Goal: Check status

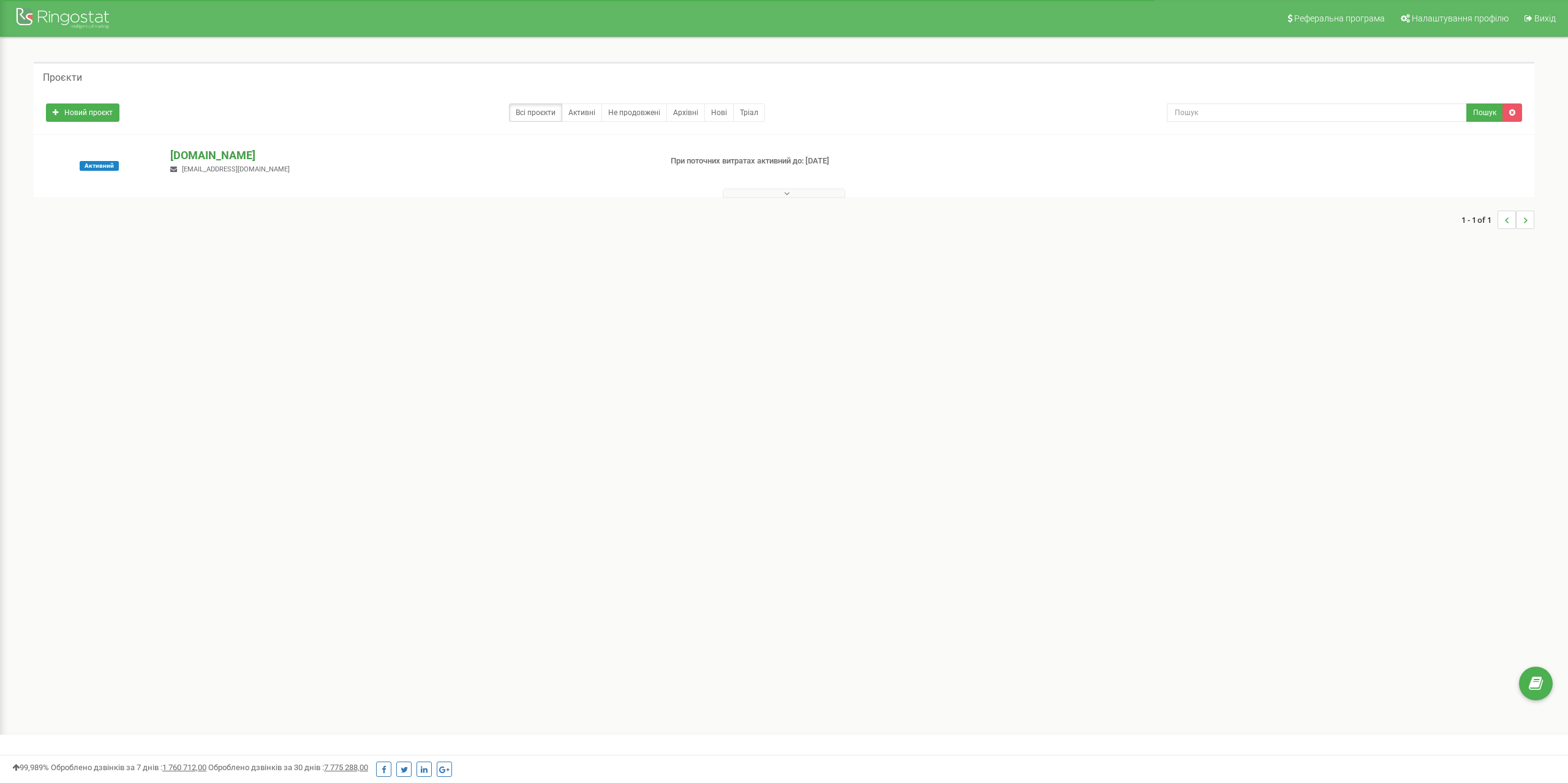
click at [189, 158] on p "[DOMAIN_NAME]" at bounding box center [410, 156] width 480 height 16
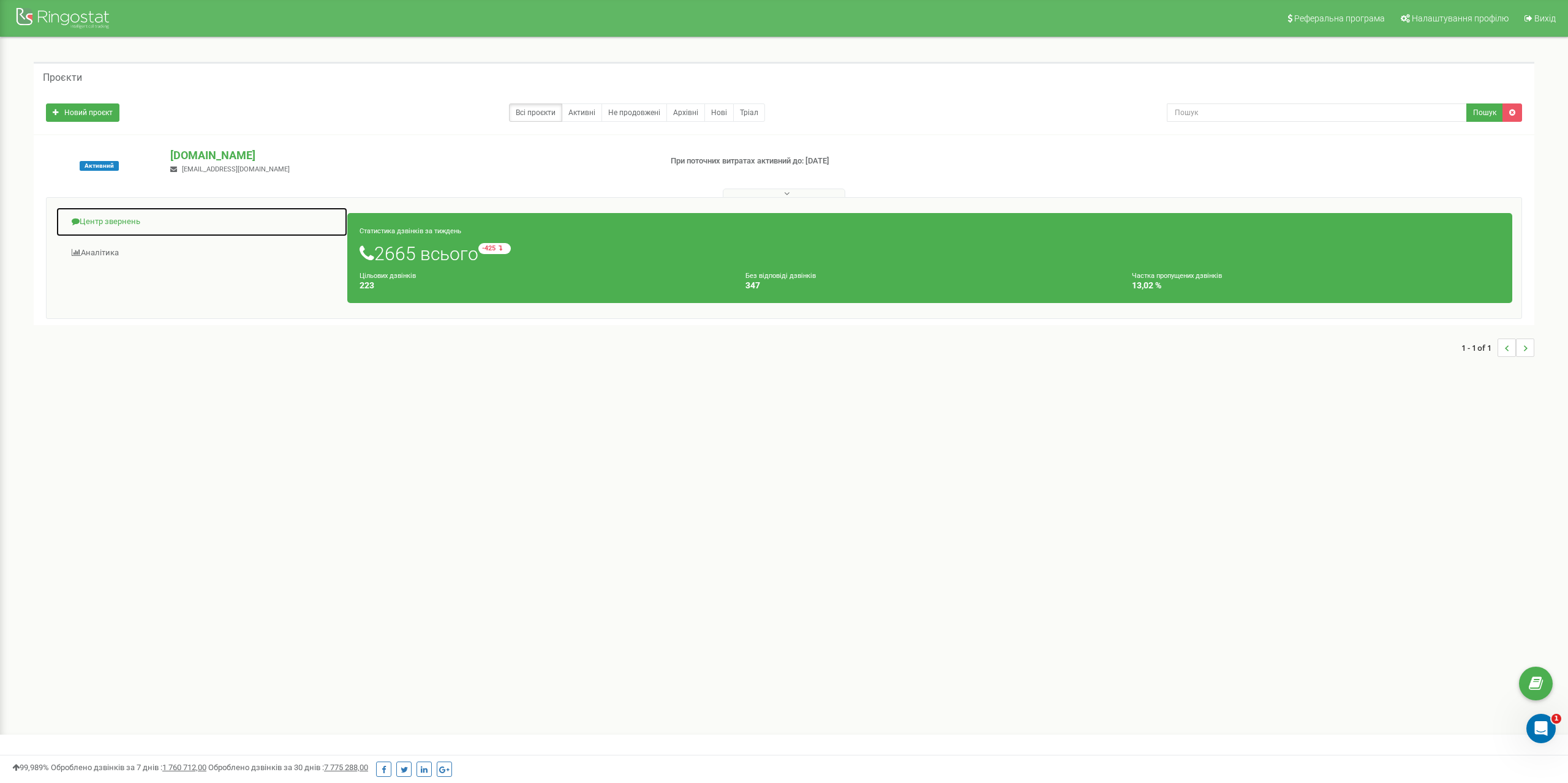
click at [120, 218] on link "Центр звернень" at bounding box center [202, 222] width 292 height 30
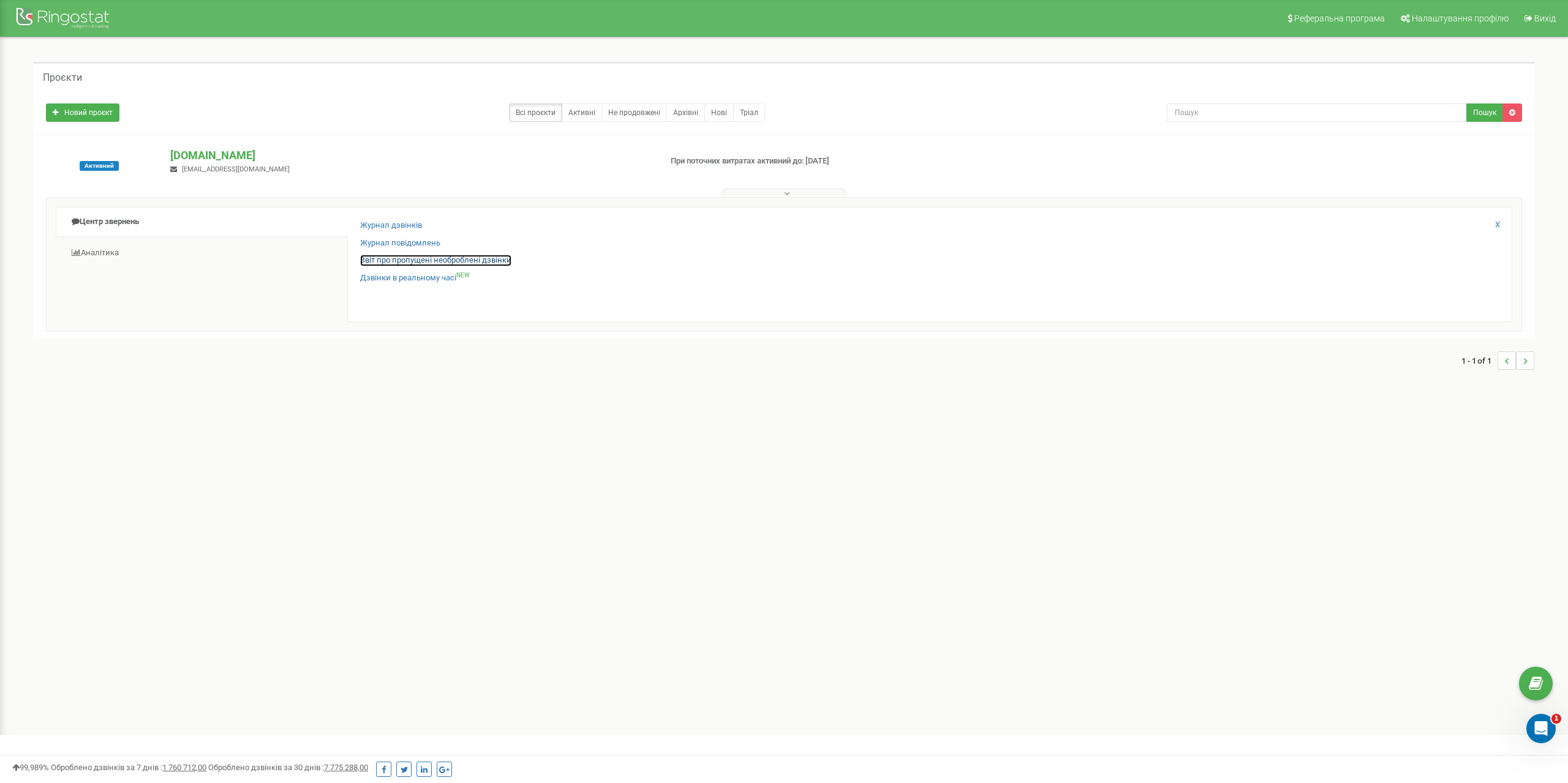
click at [397, 257] on link "Звіт про пропущені необроблені дзвінки" at bounding box center [436, 261] width 151 height 12
